Goal: Task Accomplishment & Management: Use online tool/utility

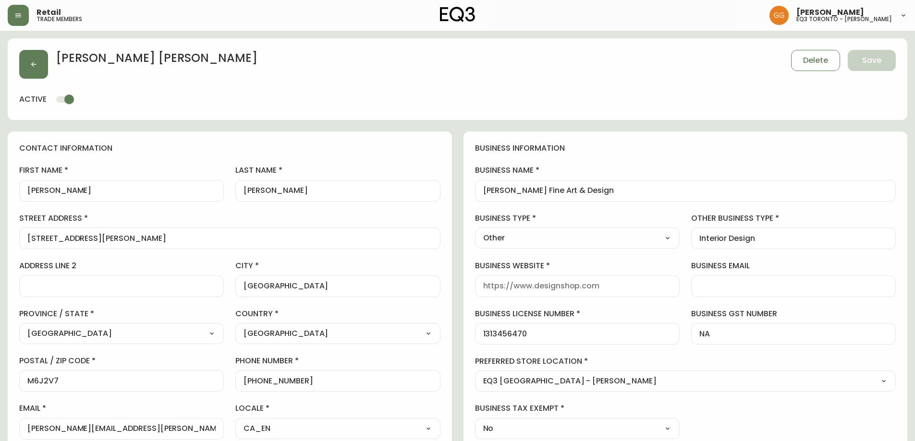
select select "ON"
select select "CA"
select select "CA_EN"
select select "Other"
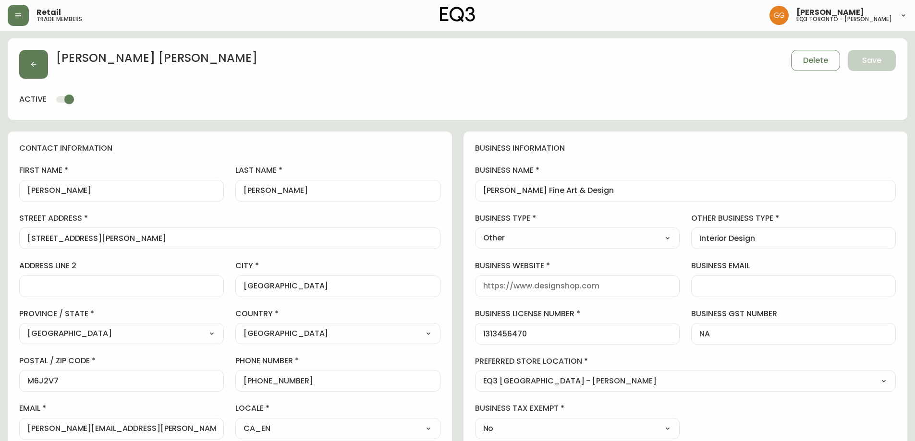
select select "cjw10z96s008u6gs0ccm7hd19"
select select "false"
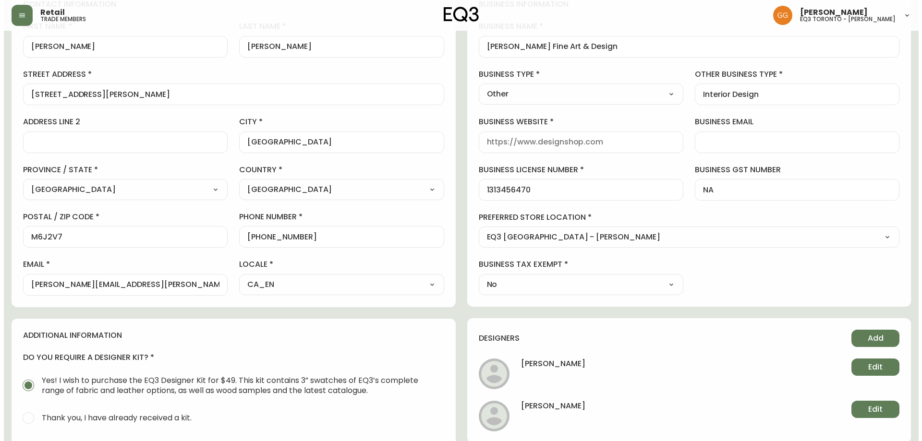
scroll to position [0, 0]
click at [15, 17] on icon "button" at bounding box center [18, 15] width 6 height 4
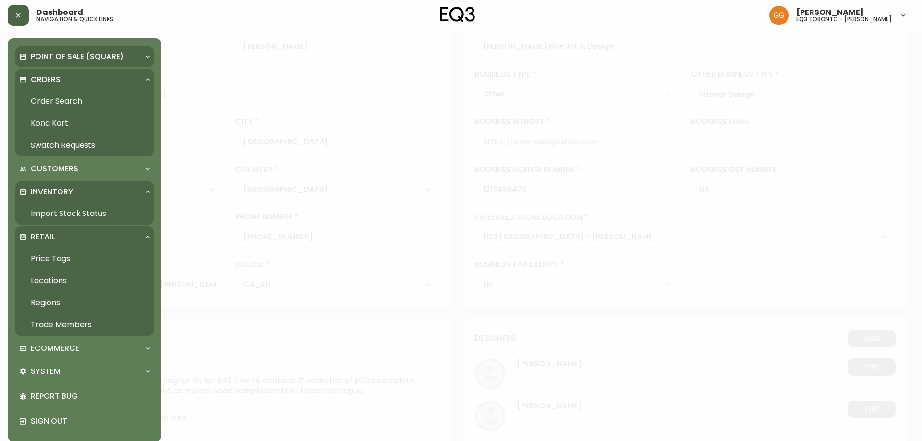
scroll to position [145, 0]
click at [46, 210] on link "Import Stock Status" at bounding box center [84, 214] width 138 height 22
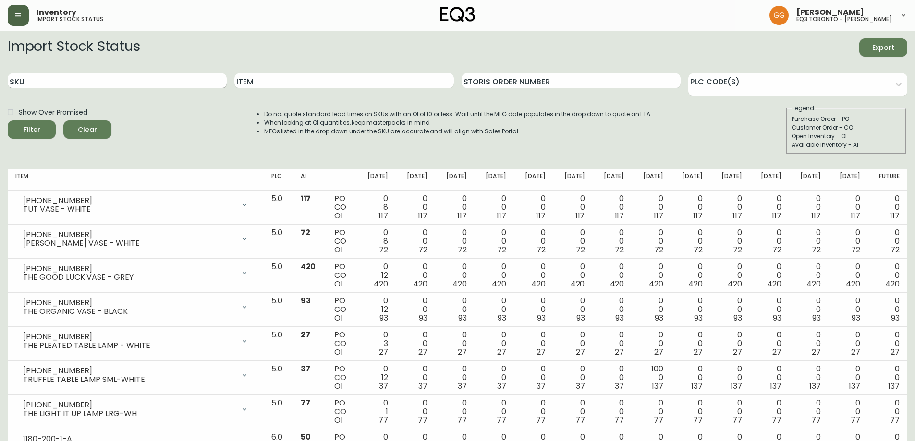
click at [111, 77] on input "SKU" at bounding box center [117, 80] width 219 height 15
click at [167, 82] on input "SKU" at bounding box center [117, 80] width 219 height 15
paste input "[PHONE_NUMBER]"
click at [8, 121] on button "Filter" at bounding box center [32, 130] width 48 height 18
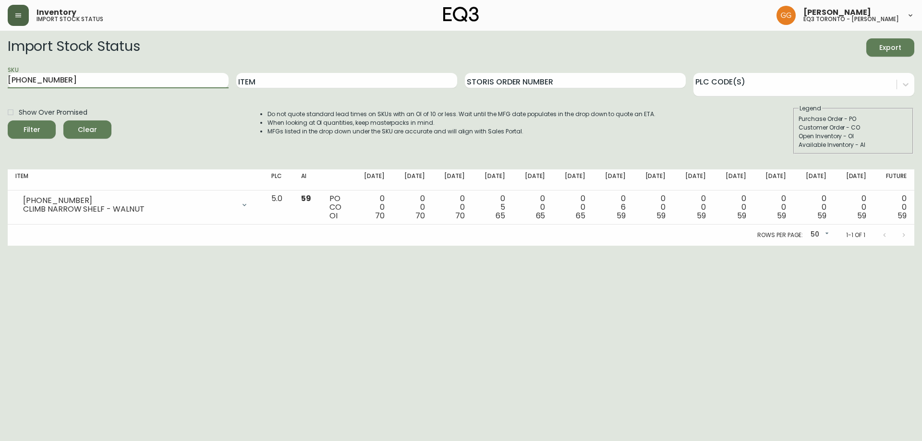
drag, startPoint x: 173, startPoint y: 80, endPoint x: 0, endPoint y: 85, distance: 173.4
click at [0, 85] on main "Import Stock Status Export SKU [PHONE_NUMBER] Item Storis Order Number PLC Code…" at bounding box center [461, 138] width 922 height 215
paste input "2"
click at [8, 121] on button "Filter" at bounding box center [32, 130] width 48 height 18
drag, startPoint x: 50, startPoint y: 78, endPoint x: 0, endPoint y: 81, distance: 50.0
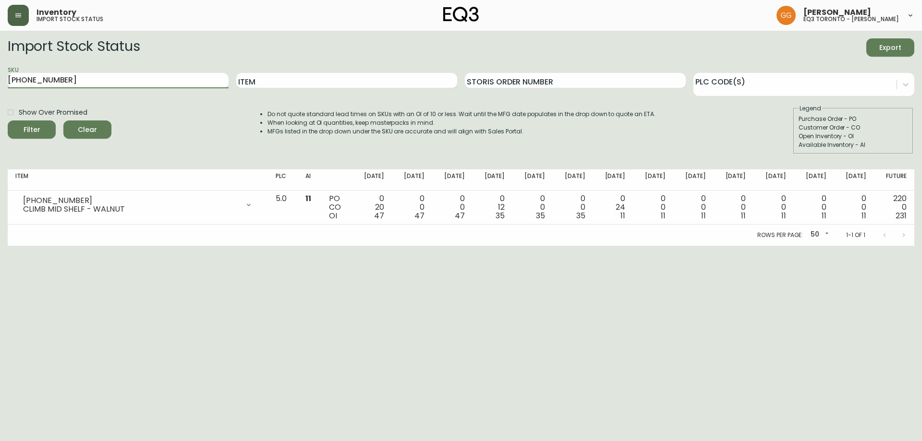
click at [0, 81] on main "Import Stock Status Export SKU [PHONE_NUMBER] Item Storis Order Number PLC Code…" at bounding box center [461, 138] width 922 height 215
paste input "7-4"
click at [8, 121] on button "Filter" at bounding box center [32, 130] width 48 height 18
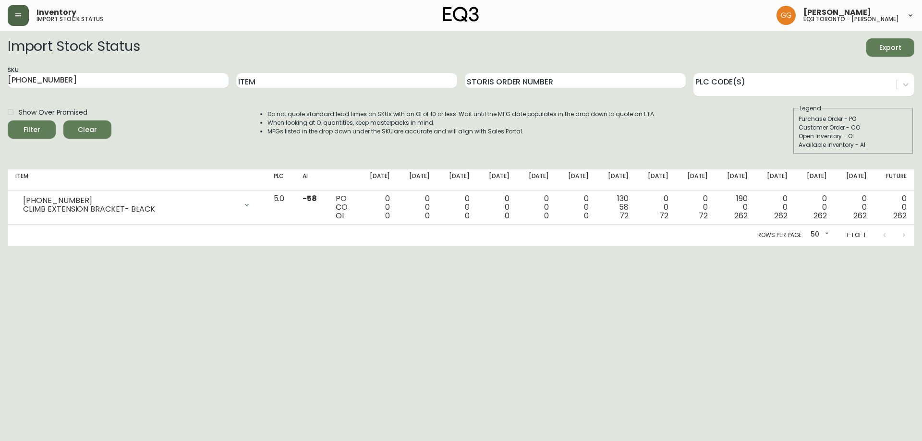
click at [824, 246] on html "Inventory import stock status [PERSON_NAME] eq3 toronto - [PERSON_NAME] Import …" at bounding box center [461, 123] width 922 height 246
click at [520, 246] on html "Inventory import stock status [PERSON_NAME] eq3 toronto - [PERSON_NAME] Import …" at bounding box center [461, 123] width 922 height 246
click at [143, 75] on input "[PHONE_NUMBER]" at bounding box center [118, 80] width 221 height 15
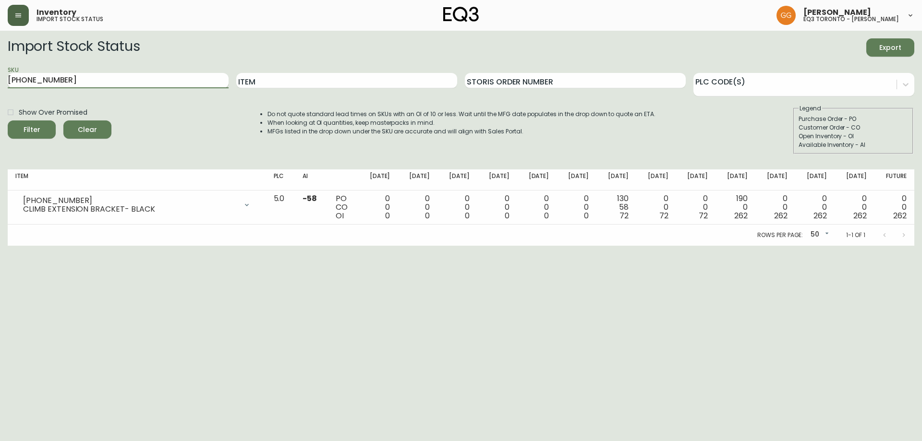
type input "[PHONE_NUMBER]"
click at [8, 121] on button "Filter" at bounding box center [32, 130] width 48 height 18
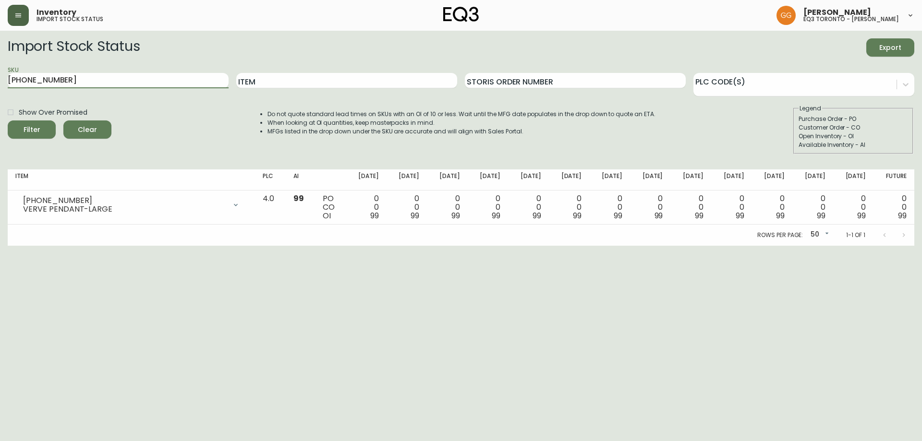
click at [337, 246] on html "Inventory import stock status [PERSON_NAME] eq3 toronto - [PERSON_NAME] Import …" at bounding box center [461, 123] width 922 height 246
